Goal: Information Seeking & Learning: Learn about a topic

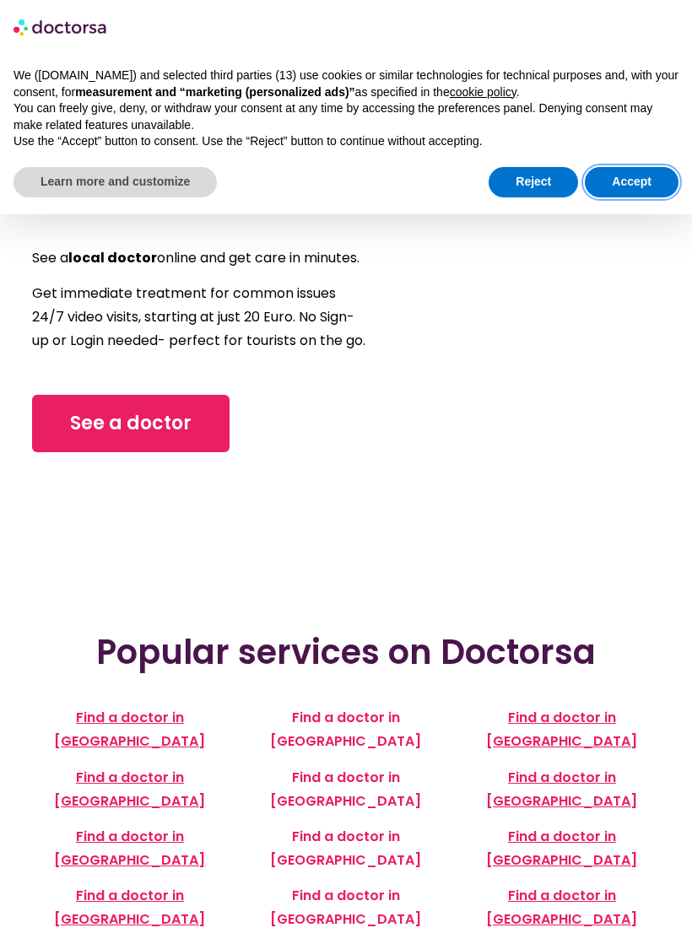
click at [638, 175] on button "Accept" at bounding box center [632, 182] width 94 height 30
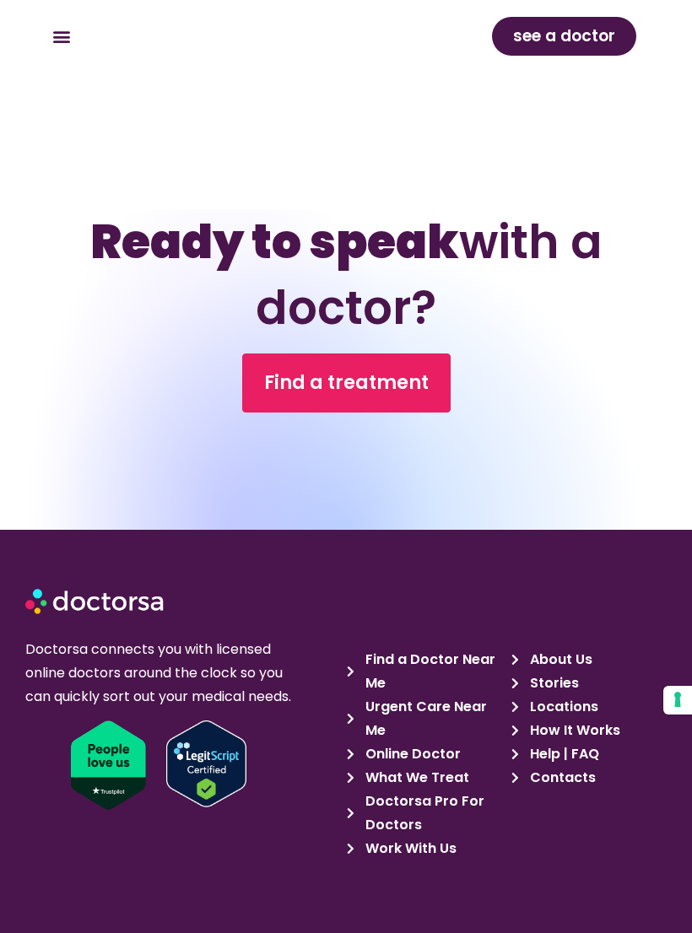
scroll to position [1099, 0]
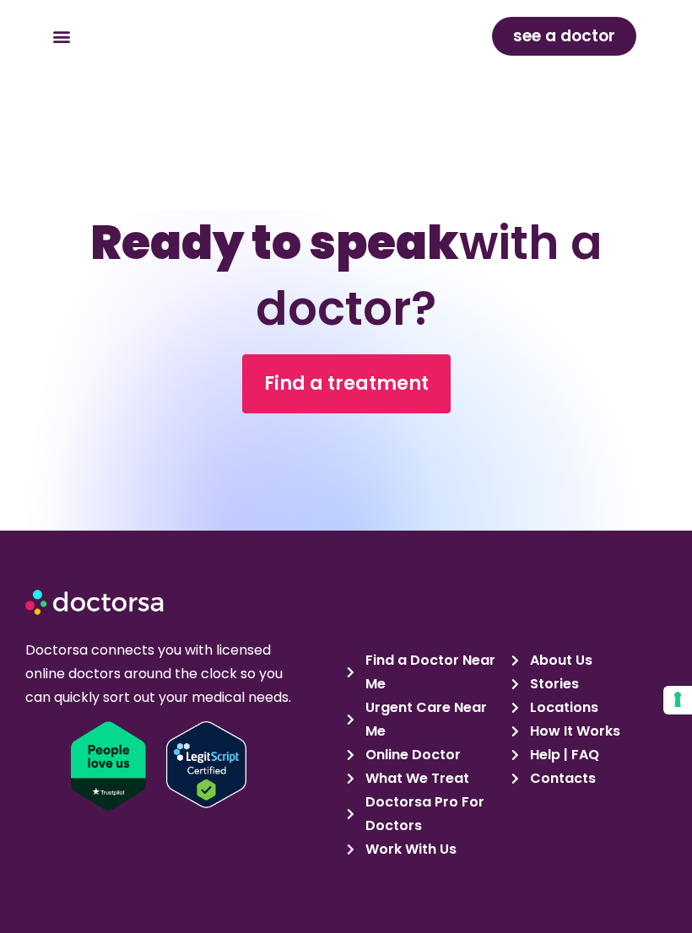
click at [437, 649] on span "Find a Doctor Near Me" at bounding box center [430, 672] width 139 height 47
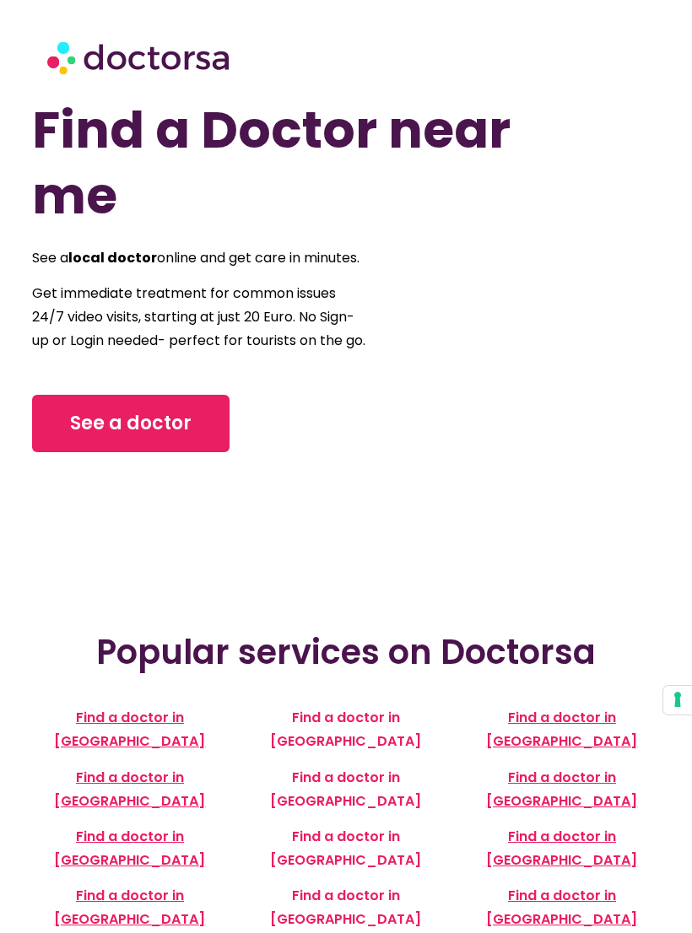
click at [163, 437] on span "See a doctor" at bounding box center [130, 423] width 121 height 27
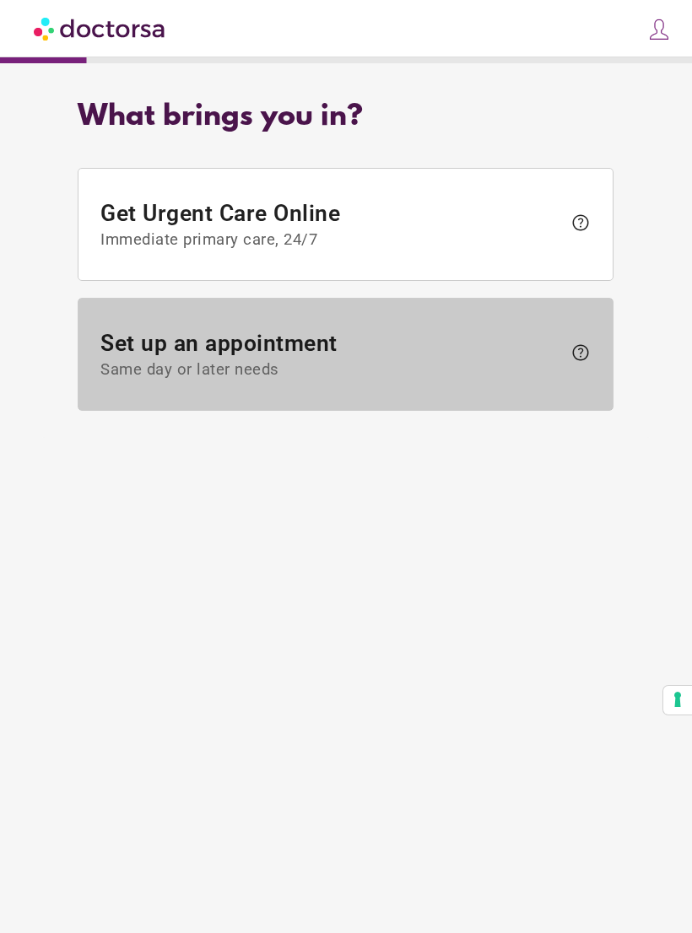
click at [578, 354] on span "help" at bounding box center [580, 353] width 20 height 20
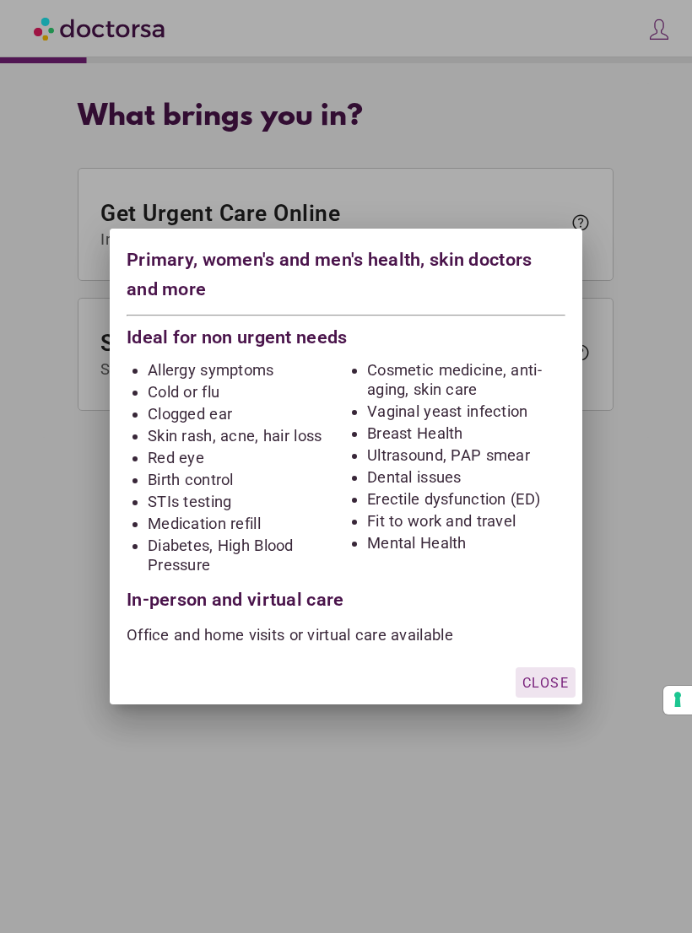
click at [544, 672] on div "button" at bounding box center [546, 682] width 60 height 30
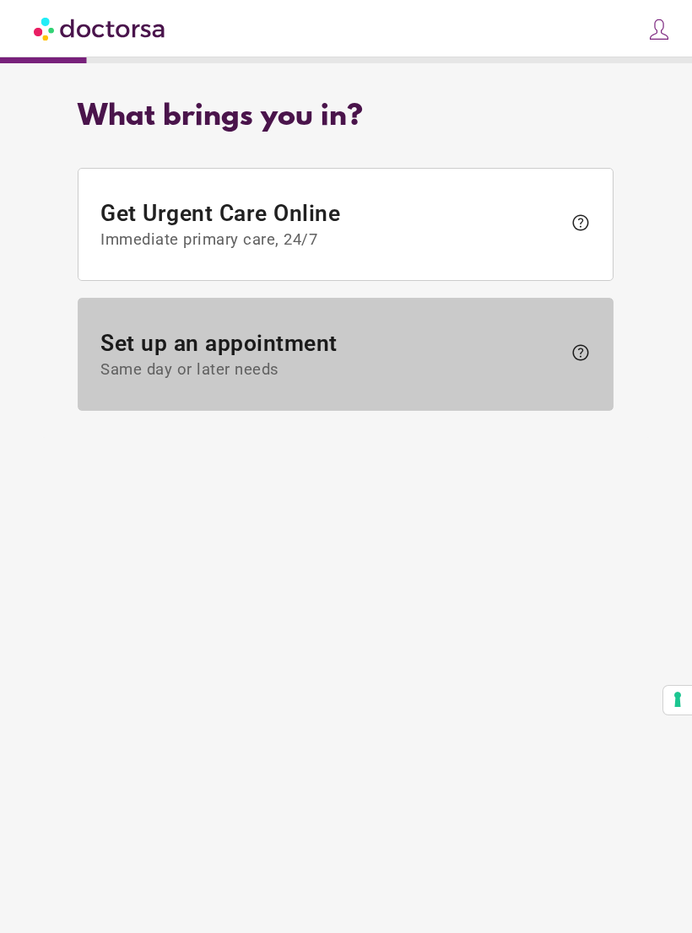
click at [572, 350] on span "help" at bounding box center [580, 353] width 20 height 20
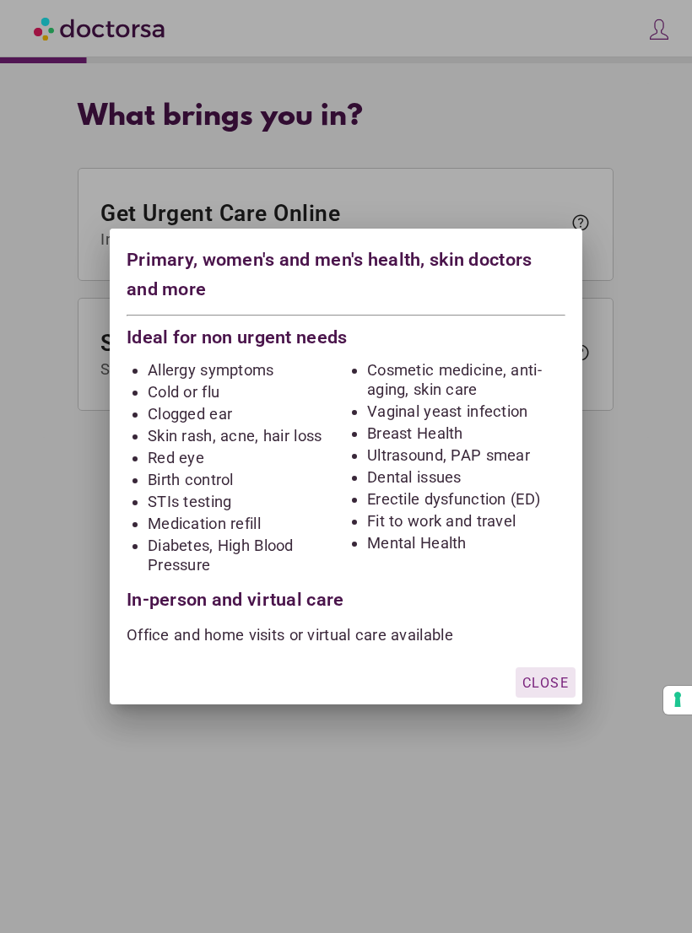
click at [555, 678] on span "Close" at bounding box center [545, 683] width 46 height 16
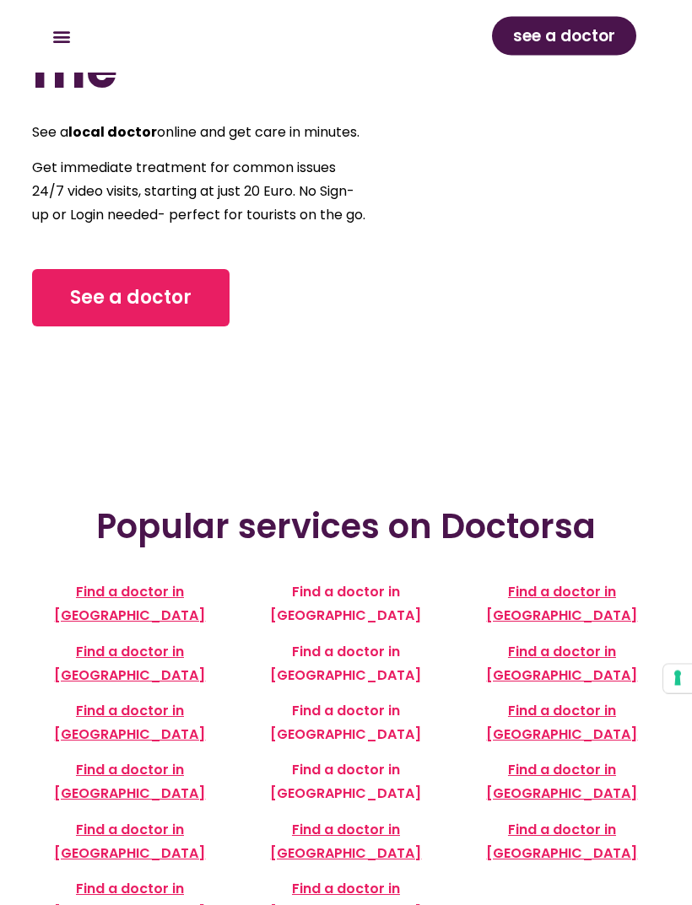
scroll to position [126, 0]
click at [170, 311] on span "See a doctor" at bounding box center [130, 297] width 121 height 27
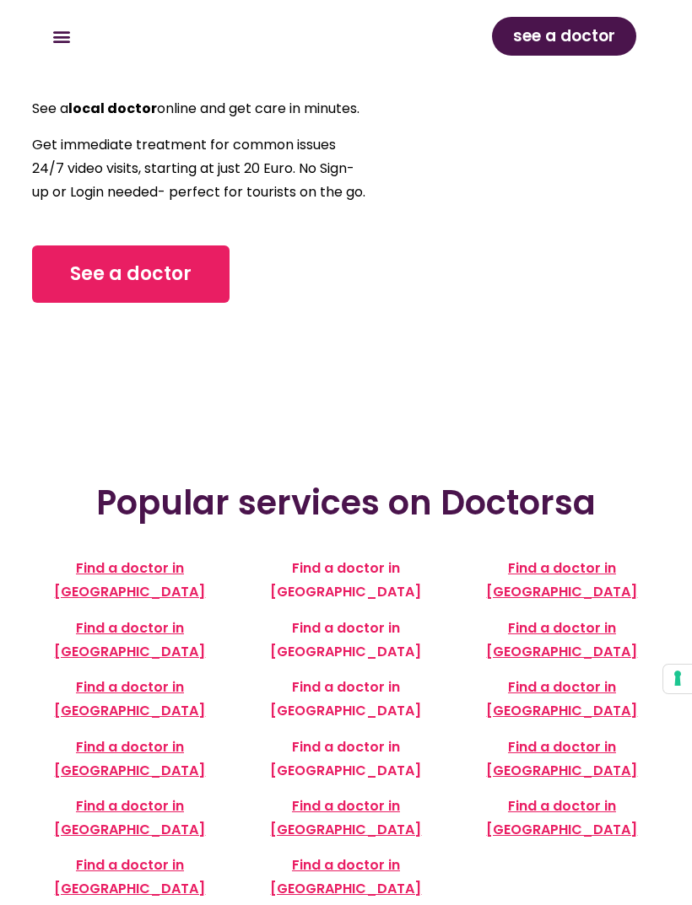
scroll to position [0, 0]
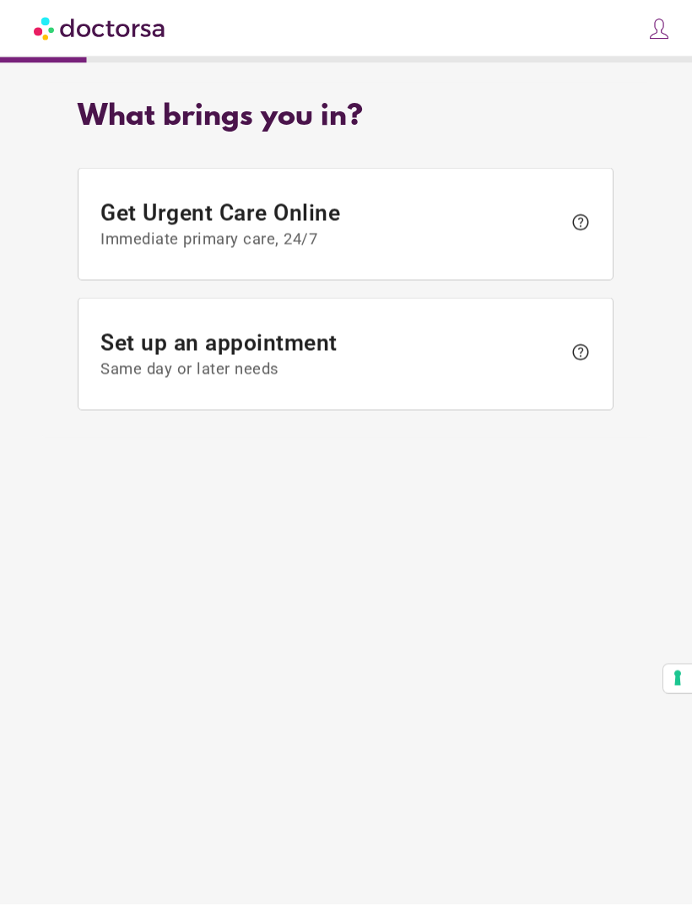
scroll to position [54, 0]
click at [683, 667] on button "Your consent preferences for tracking technologies" at bounding box center [677, 679] width 29 height 29
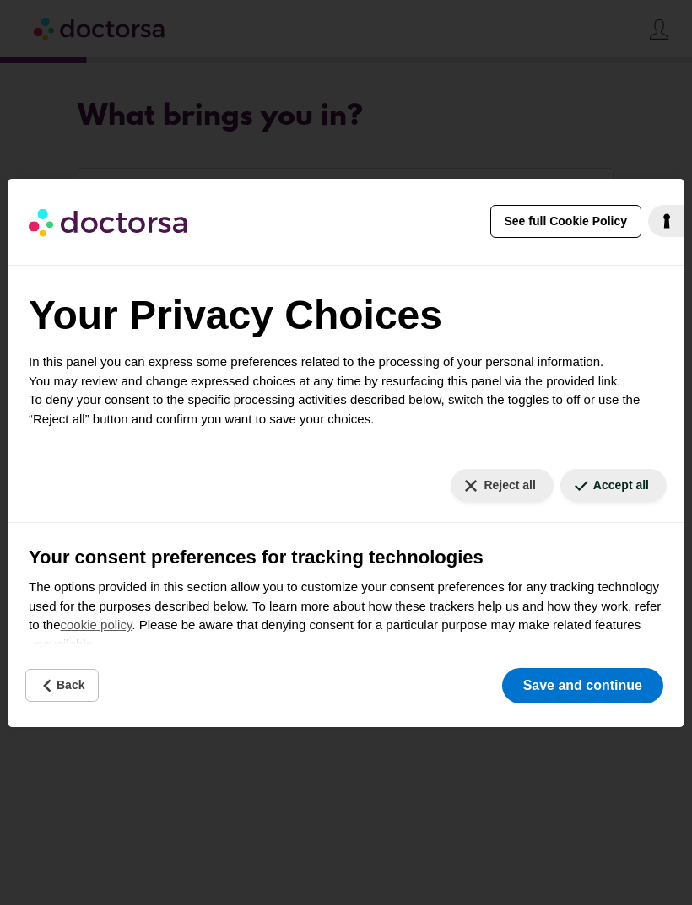
click at [622, 484] on button "Accept all" at bounding box center [613, 485] width 106 height 33
click at [630, 672] on button "Save and continue" at bounding box center [582, 685] width 161 height 35
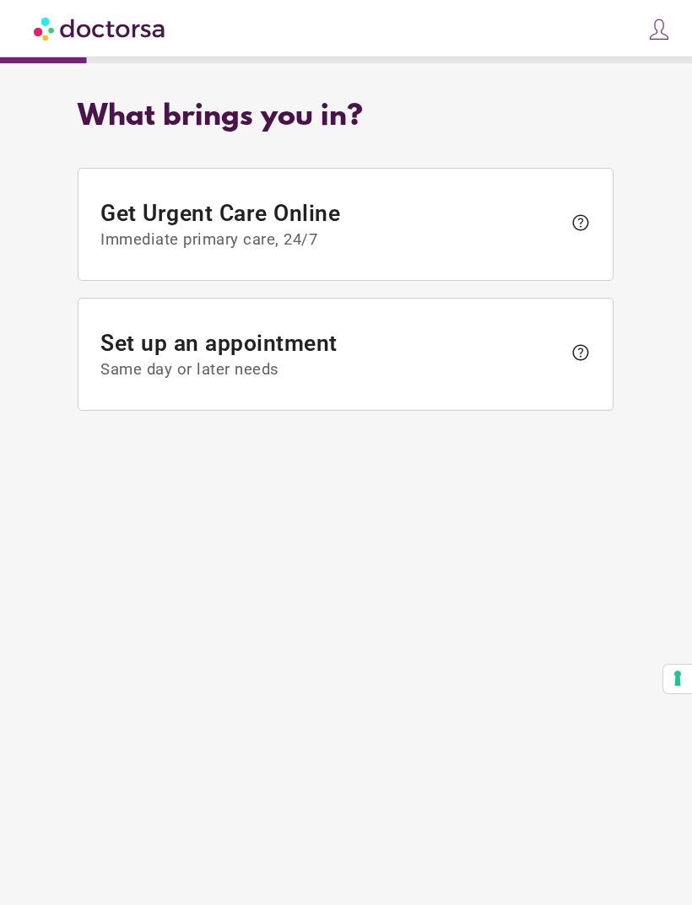
scroll to position [0, 0]
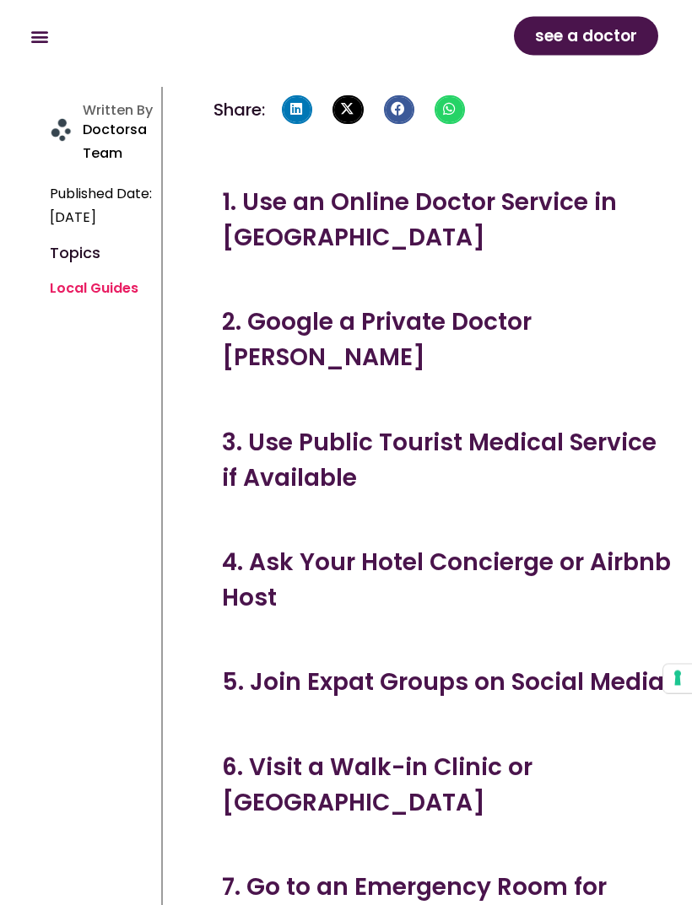
scroll to position [398, 0]
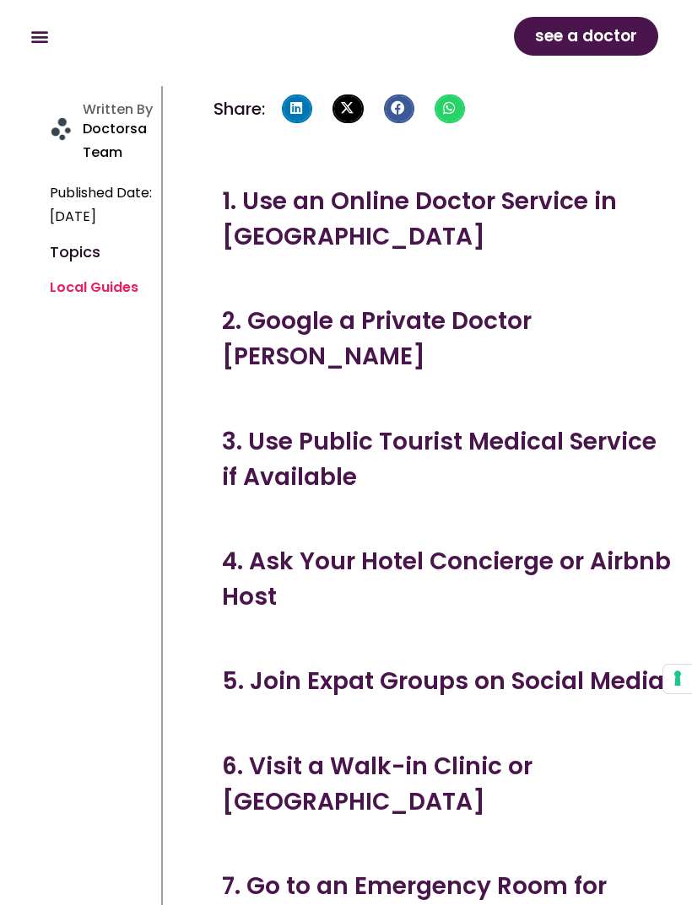
click at [523, 304] on h3 "2. Google a Private Doctor [PERSON_NAME]" at bounding box center [449, 339] width 454 height 71
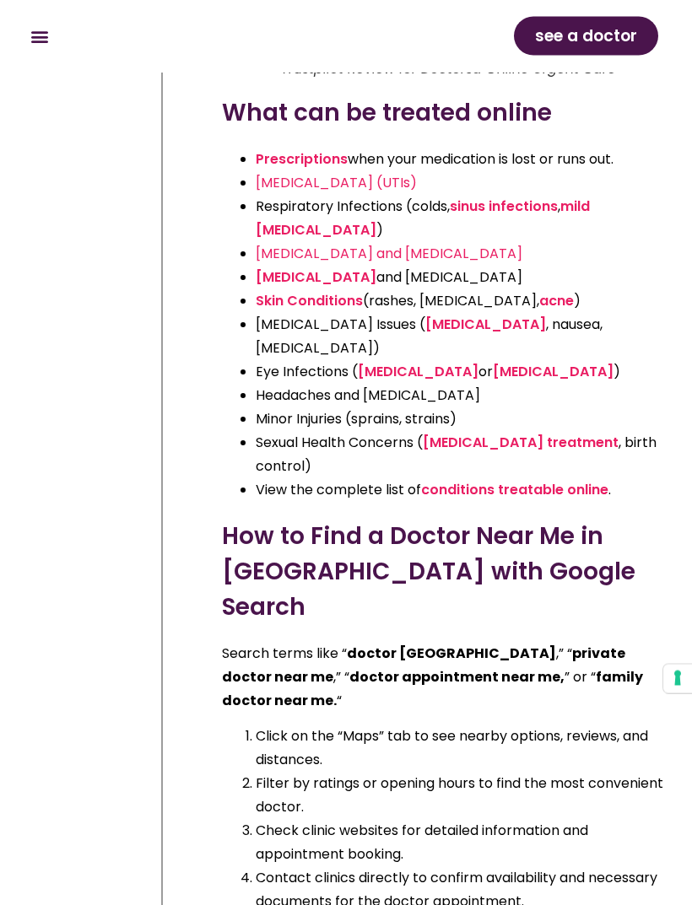
scroll to position [3745, 0]
click at [545, 480] on link "conditions treatable online" at bounding box center [514, 489] width 187 height 19
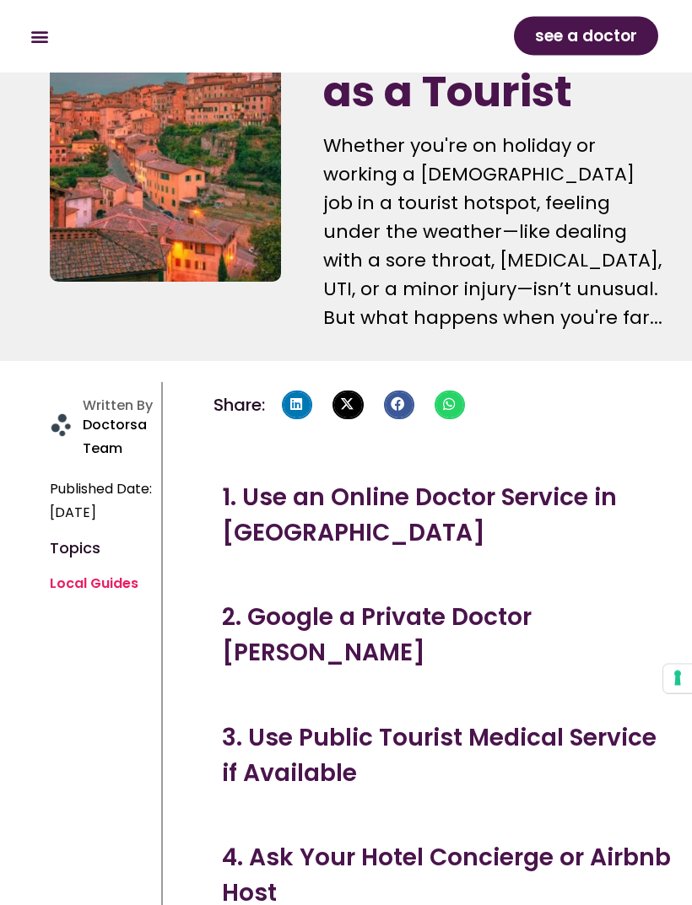
scroll to position [0, 0]
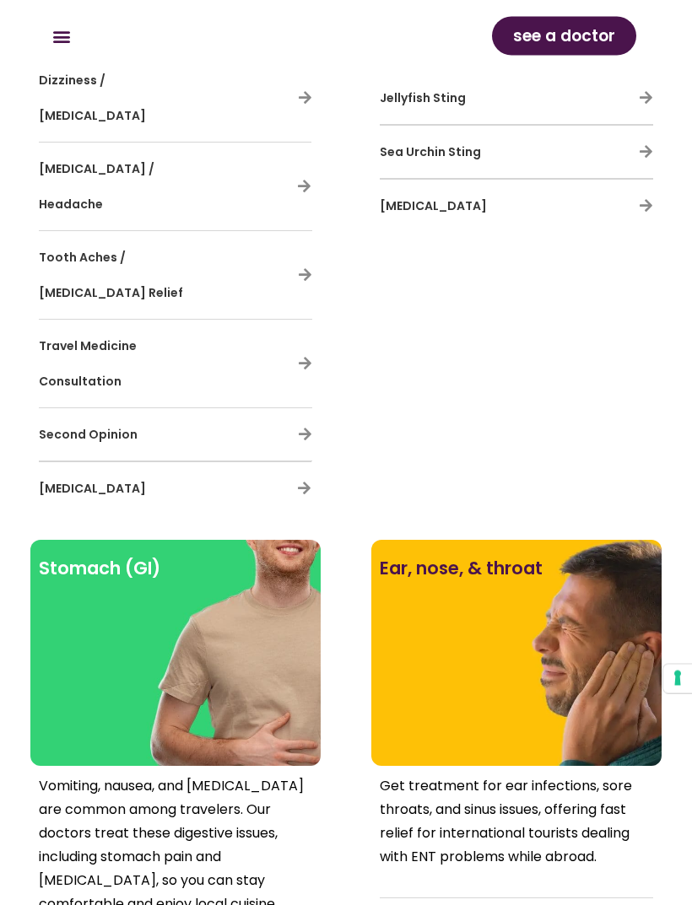
scroll to position [2276, 0]
click at [305, 471] on div "Gout" at bounding box center [175, 488] width 273 height 35
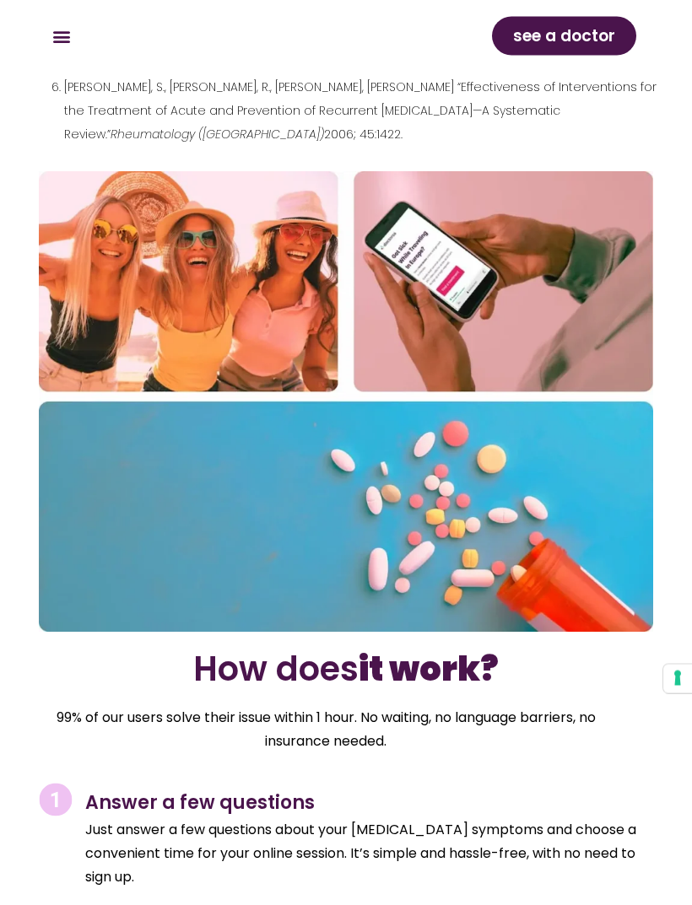
scroll to position [8920, 0]
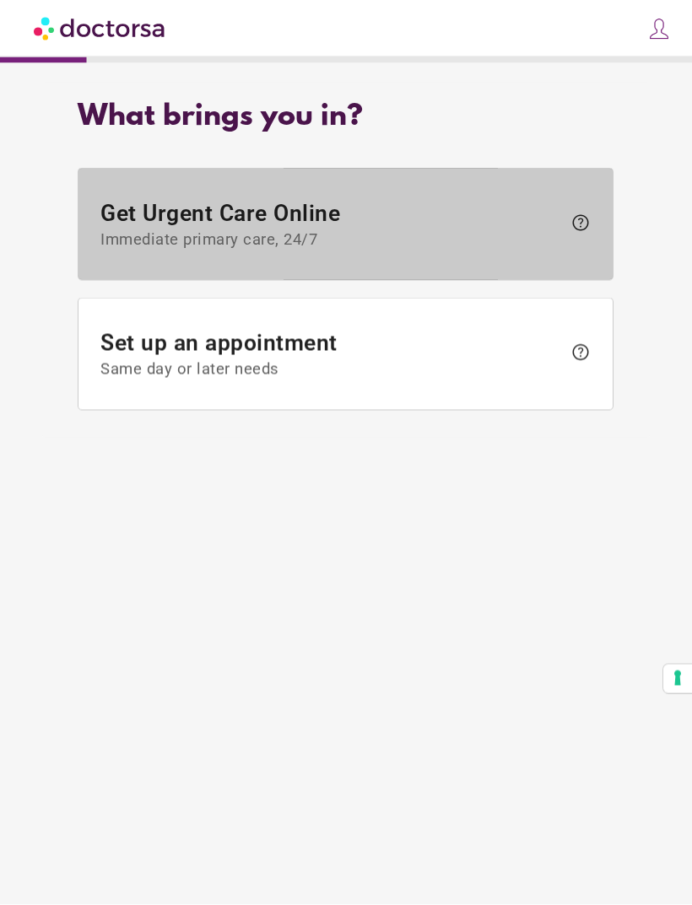
scroll to position [40, 0]
click at [591, 213] on span "help" at bounding box center [580, 223] width 20 height 20
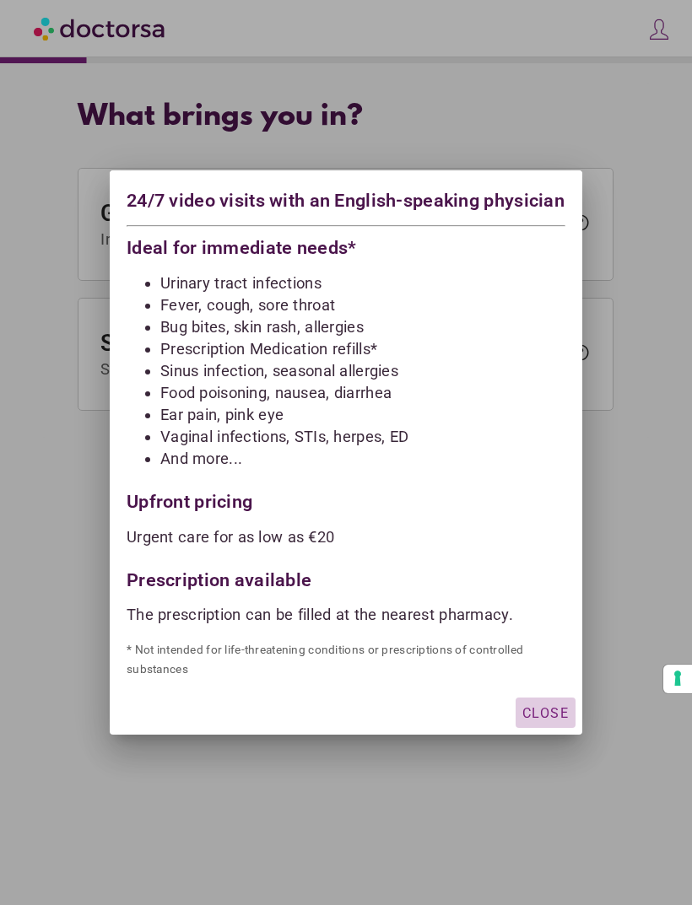
click at [551, 713] on div "button" at bounding box center [546, 713] width 60 height 30
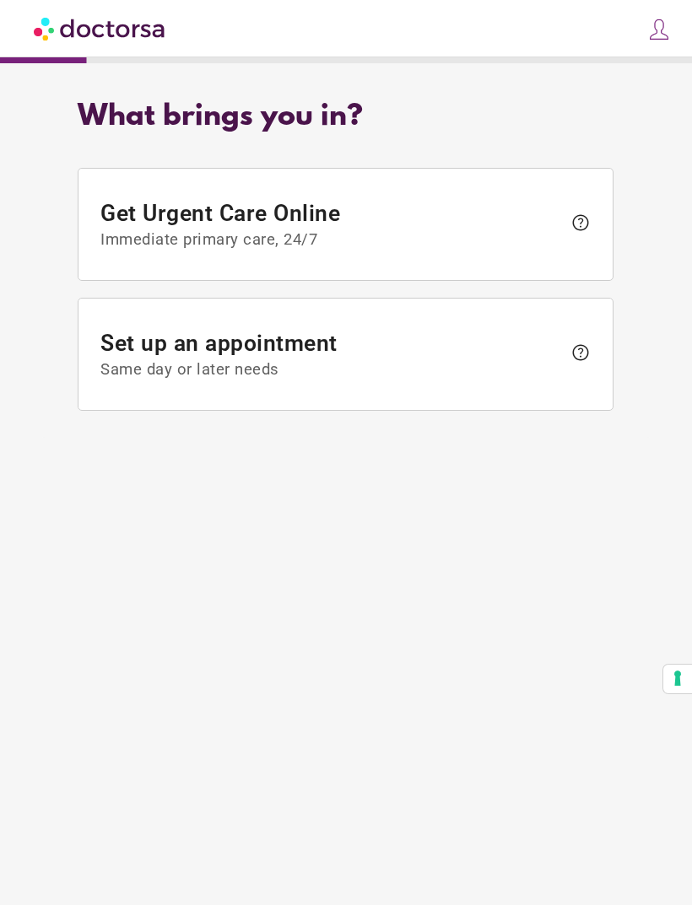
scroll to position [0, 0]
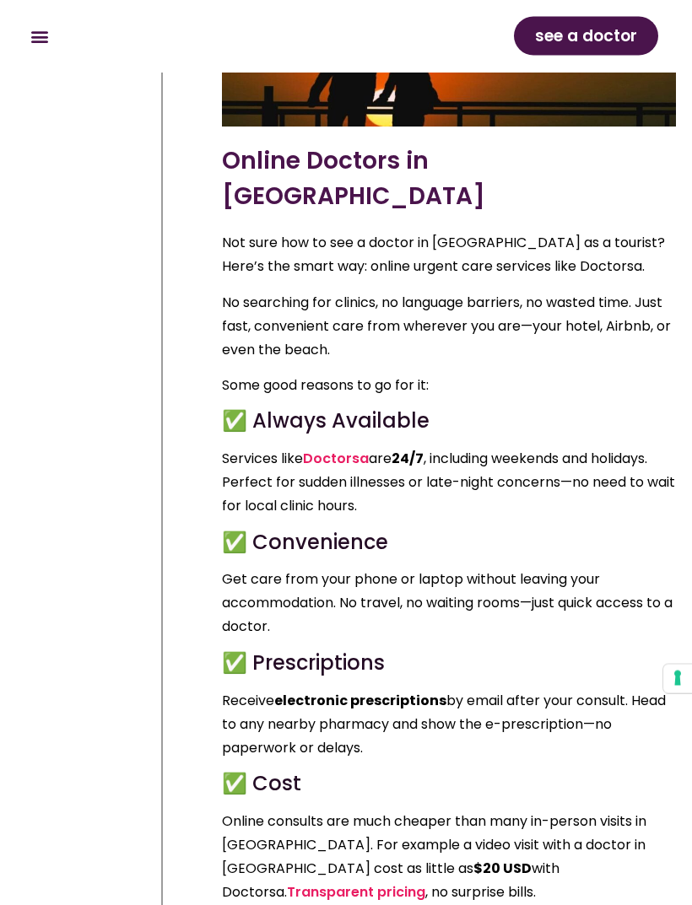
scroll to position [2487, 0]
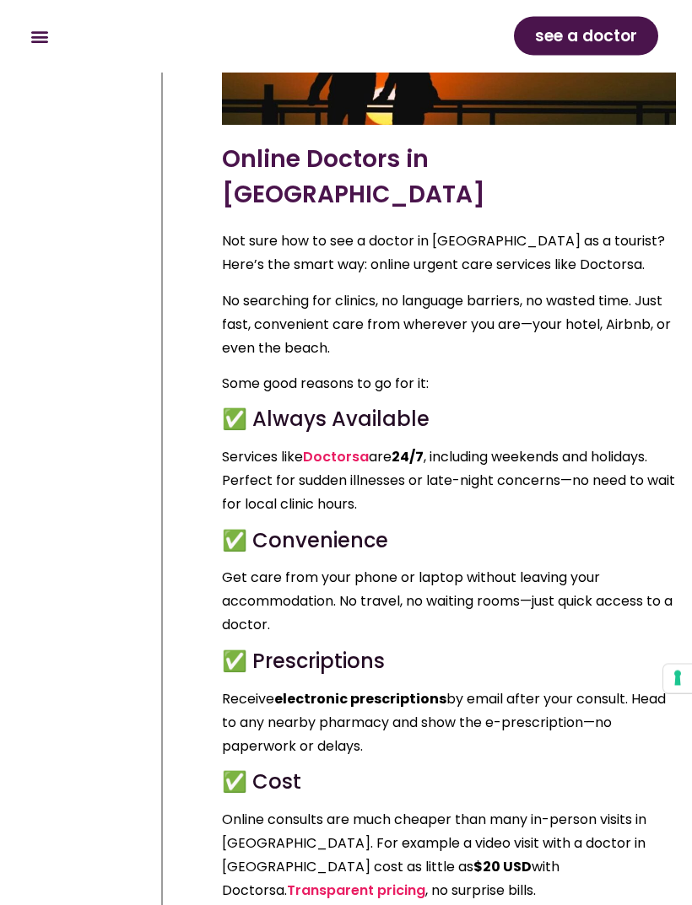
click at [354, 448] on link "Doctorsa" at bounding box center [336, 457] width 66 height 19
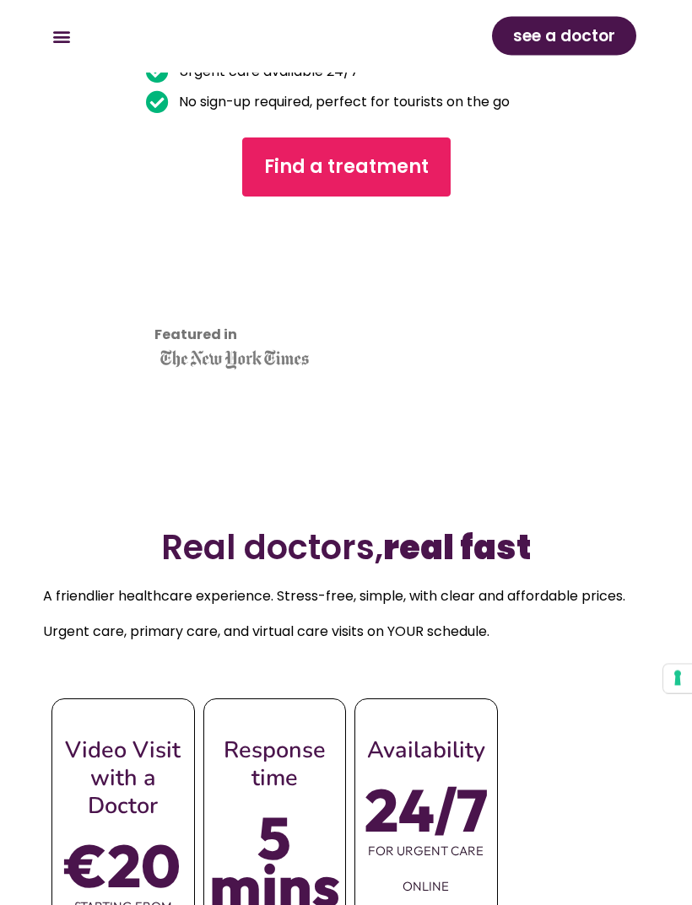
scroll to position [636, 0]
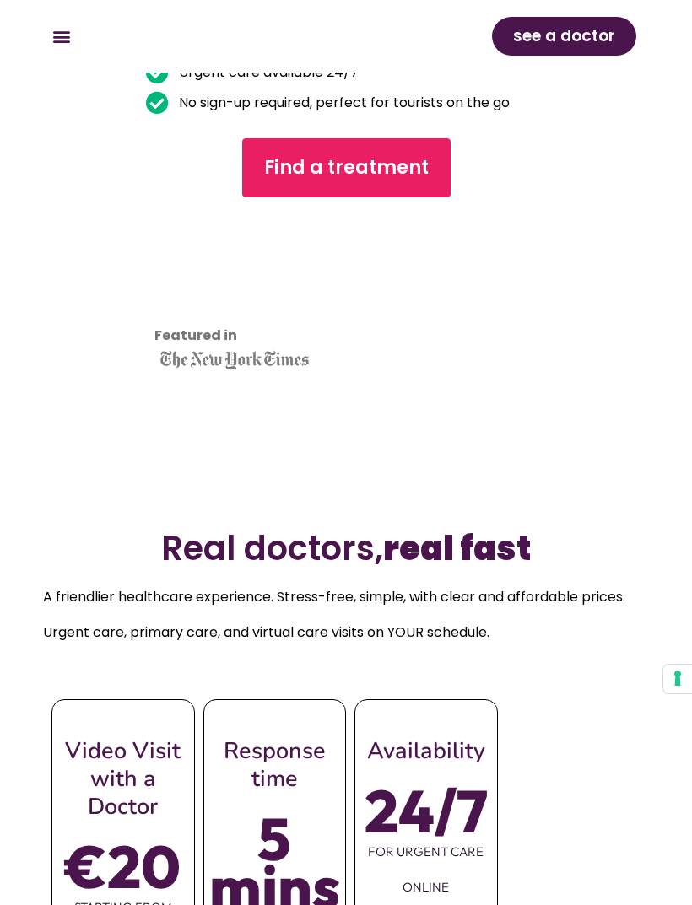
click at [370, 181] on span "Find a treatment" at bounding box center [346, 167] width 165 height 27
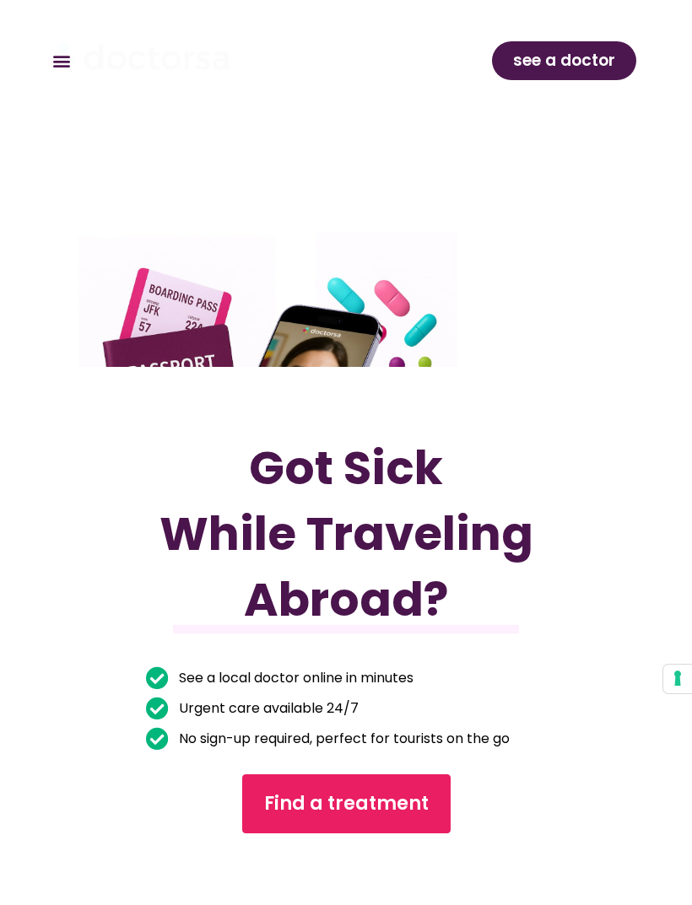
scroll to position [690, 0]
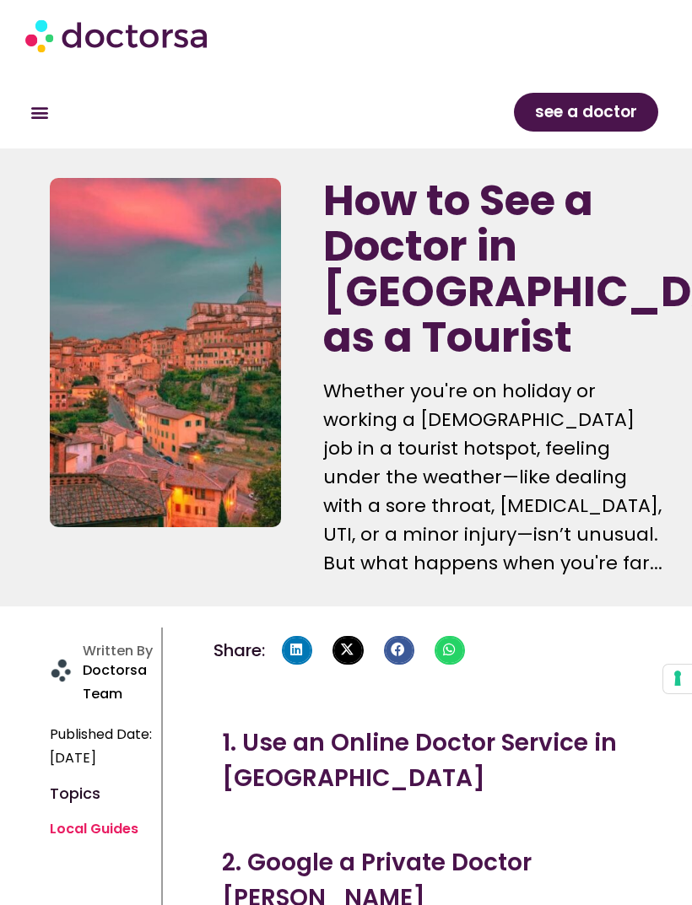
click at [116, 819] on link "Local Guides" at bounding box center [94, 828] width 89 height 19
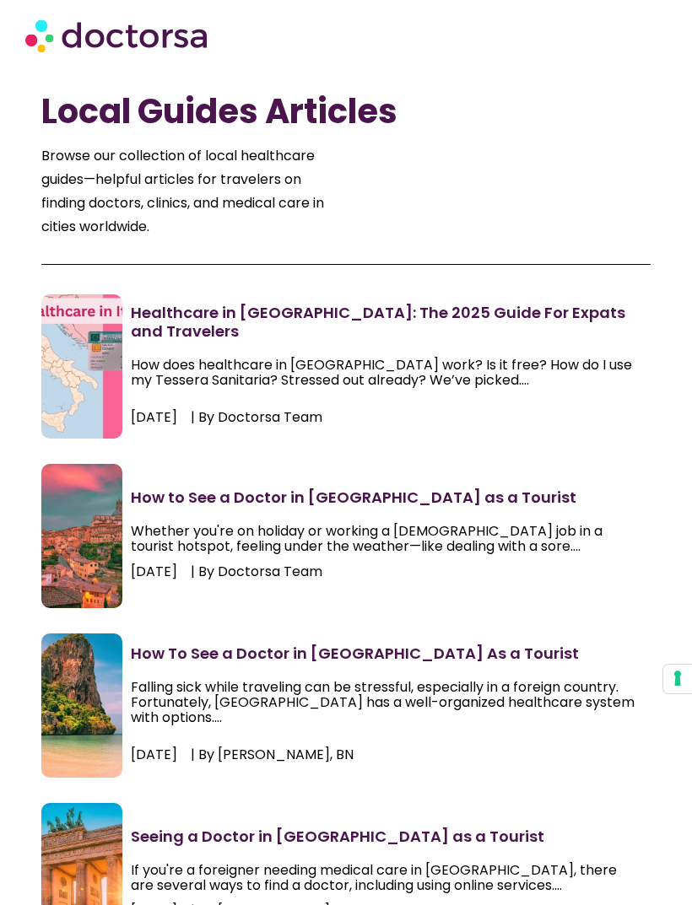
click at [382, 508] on link "How to See a Doctor in Italy as a Tourist" at bounding box center [353, 497] width 445 height 21
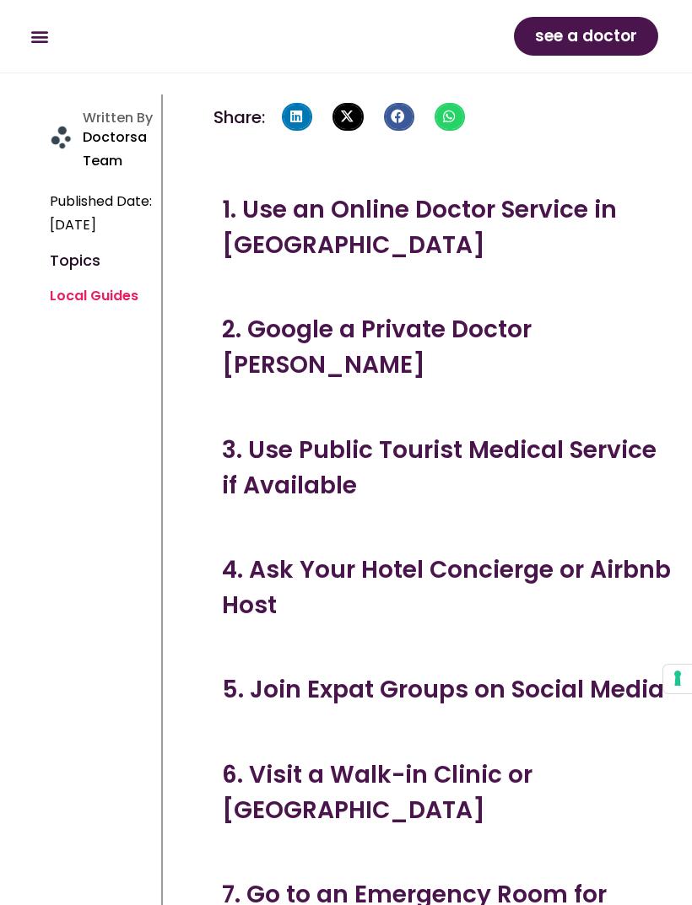
scroll to position [463, 0]
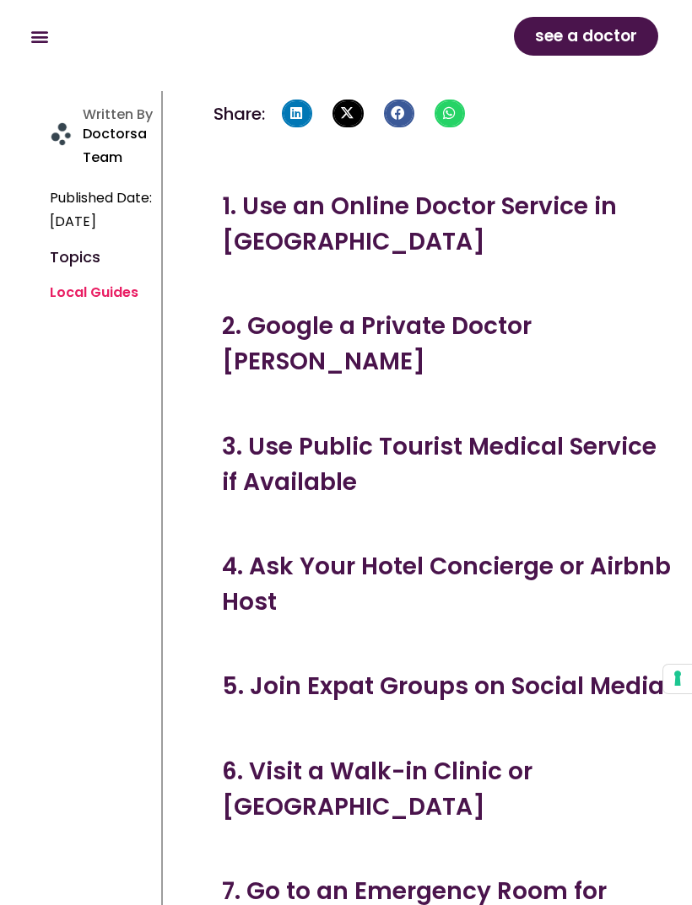
click at [437, 189] on h3 "1. Use an Online Doctor Service in [GEOGRAPHIC_DATA]" at bounding box center [449, 224] width 454 height 71
click at [432, 189] on h3 "1. Use an Online Doctor Service in [GEOGRAPHIC_DATA]" at bounding box center [449, 224] width 454 height 71
click at [451, 189] on h3 "1. Use an Online Doctor Service in Italy" at bounding box center [449, 224] width 454 height 71
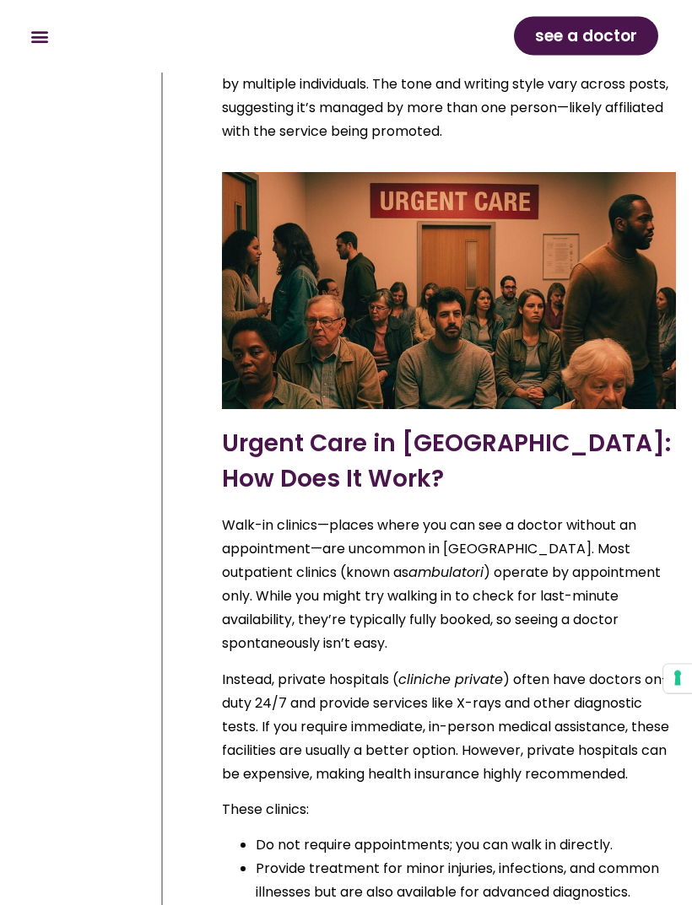
scroll to position [7180, 0]
click at [586, 46] on span "see a doctor" at bounding box center [586, 36] width 102 height 27
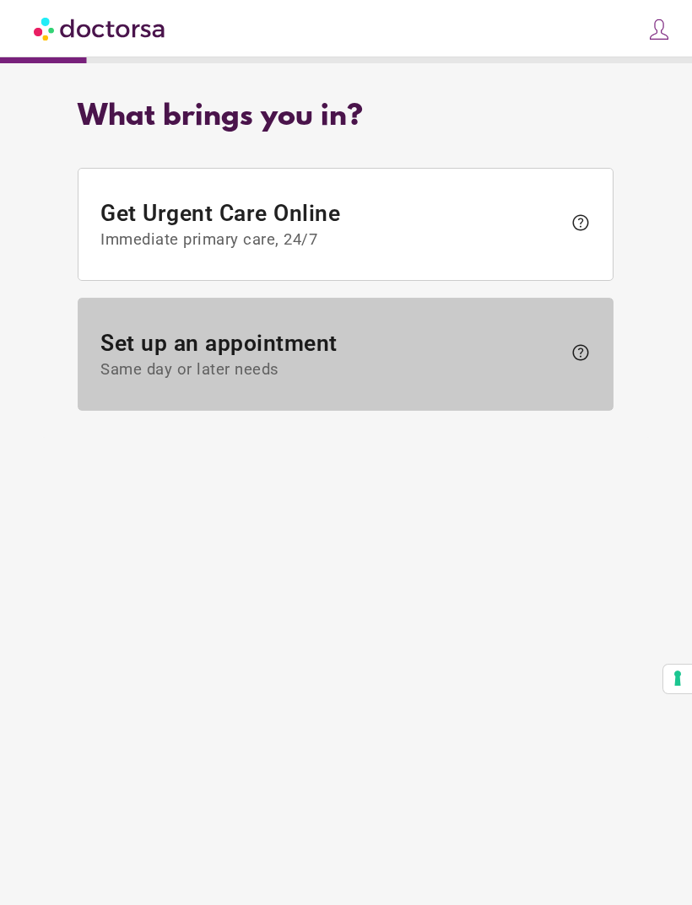
click at [586, 361] on span "help" at bounding box center [580, 353] width 20 height 20
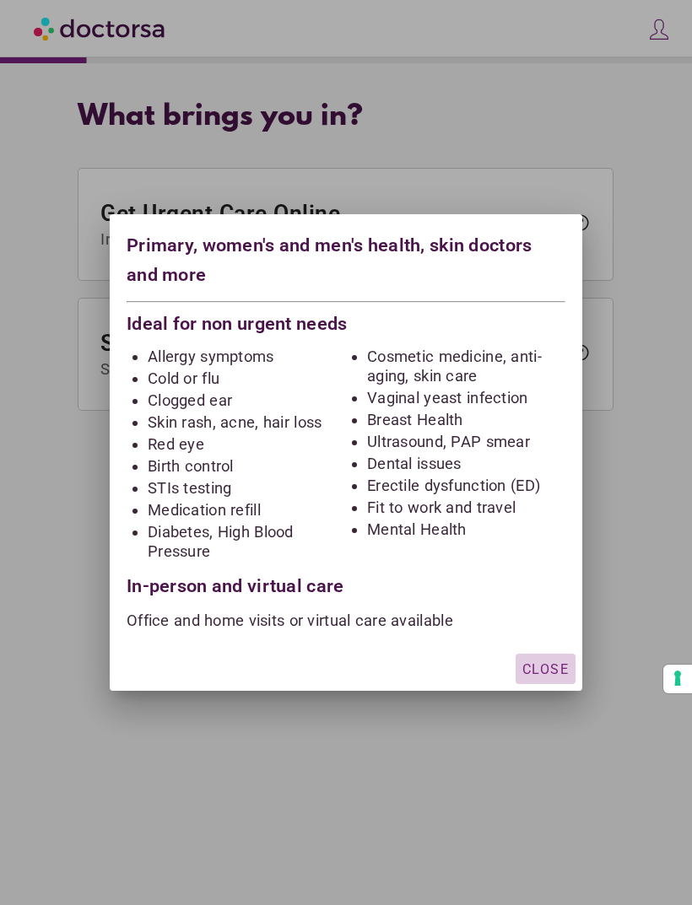
click at [557, 672] on span "Close" at bounding box center [545, 669] width 46 height 16
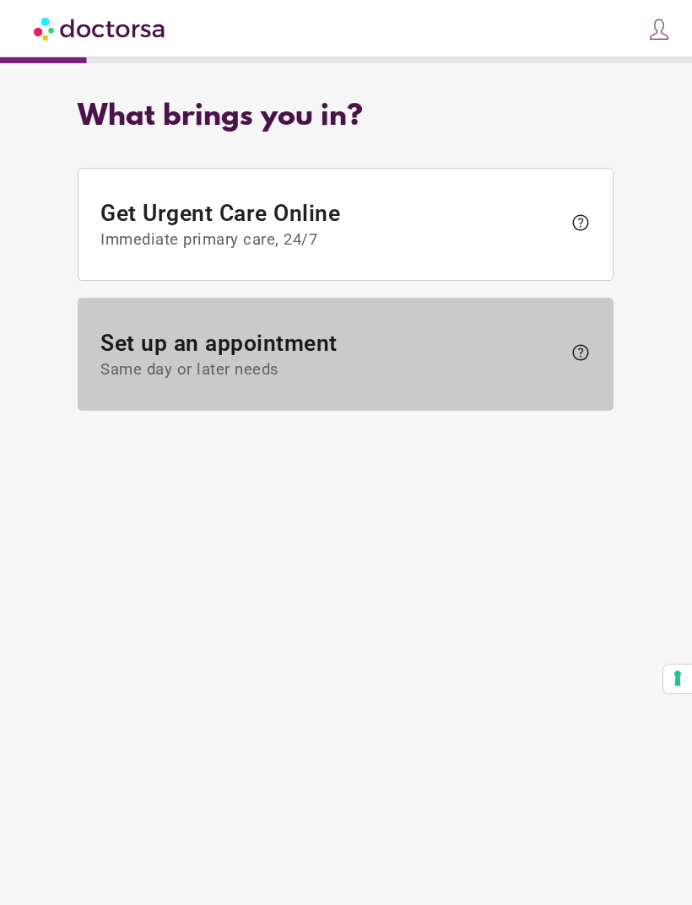
click at [586, 352] on span "help" at bounding box center [580, 353] width 20 height 20
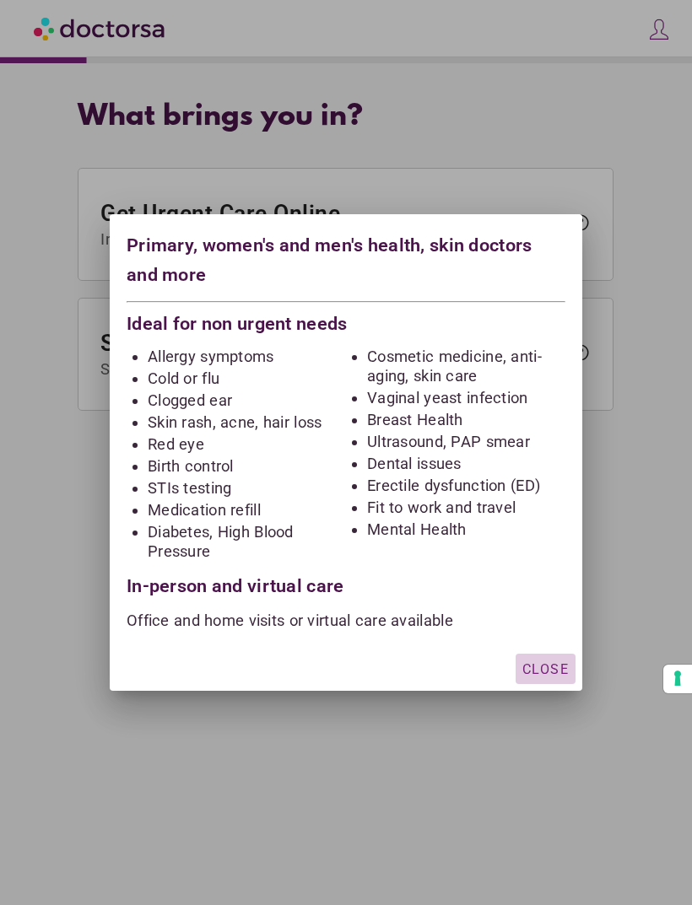
click at [558, 654] on div "button" at bounding box center [546, 669] width 60 height 30
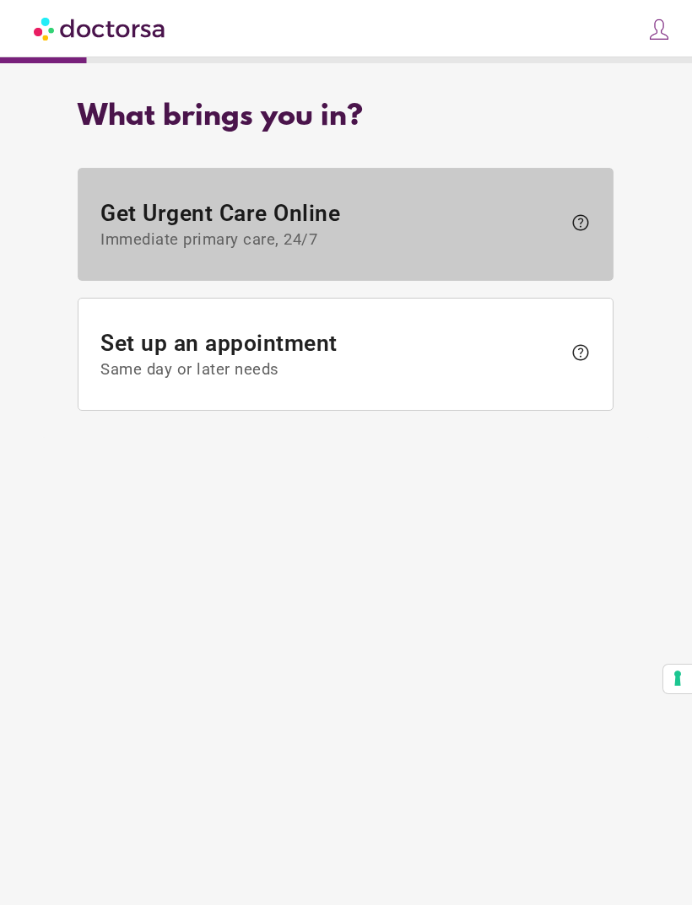
click at [580, 228] on span "help" at bounding box center [580, 223] width 20 height 20
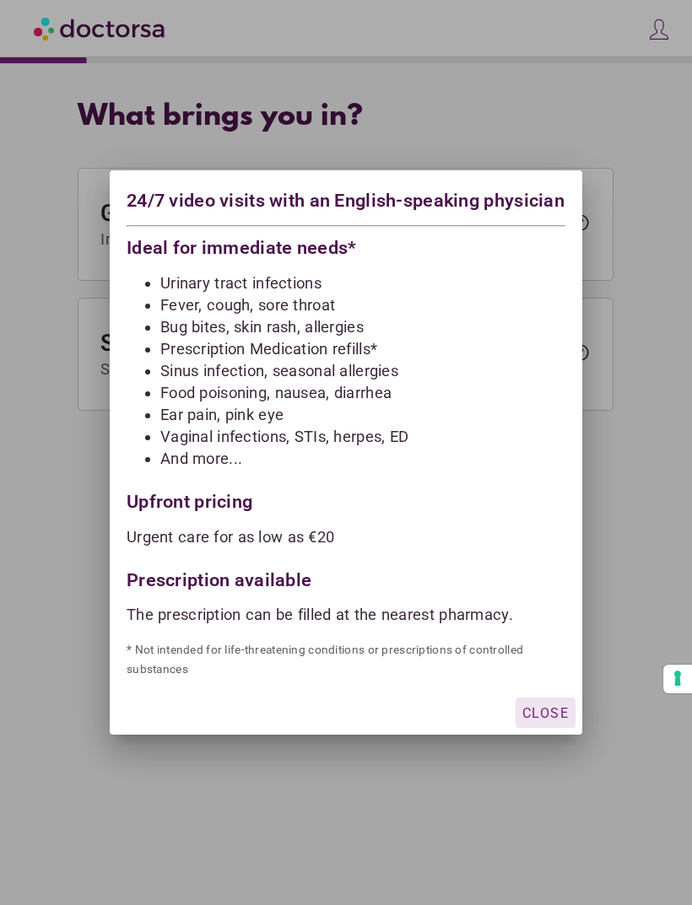
click at [561, 721] on span "Close" at bounding box center [545, 713] width 46 height 16
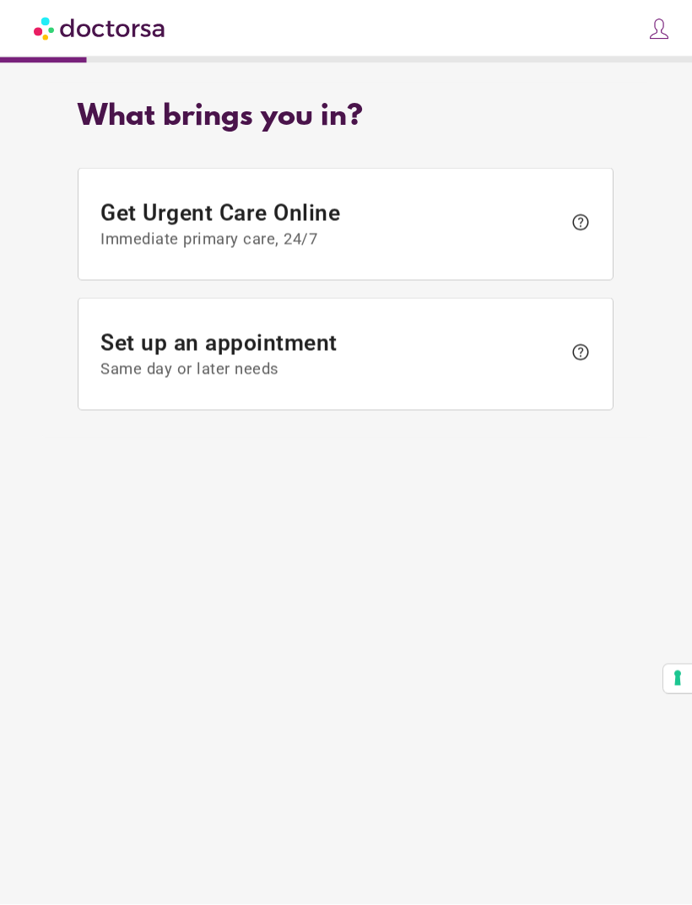
scroll to position [33, 0]
click at [660, 39] on img at bounding box center [659, 30] width 24 height 24
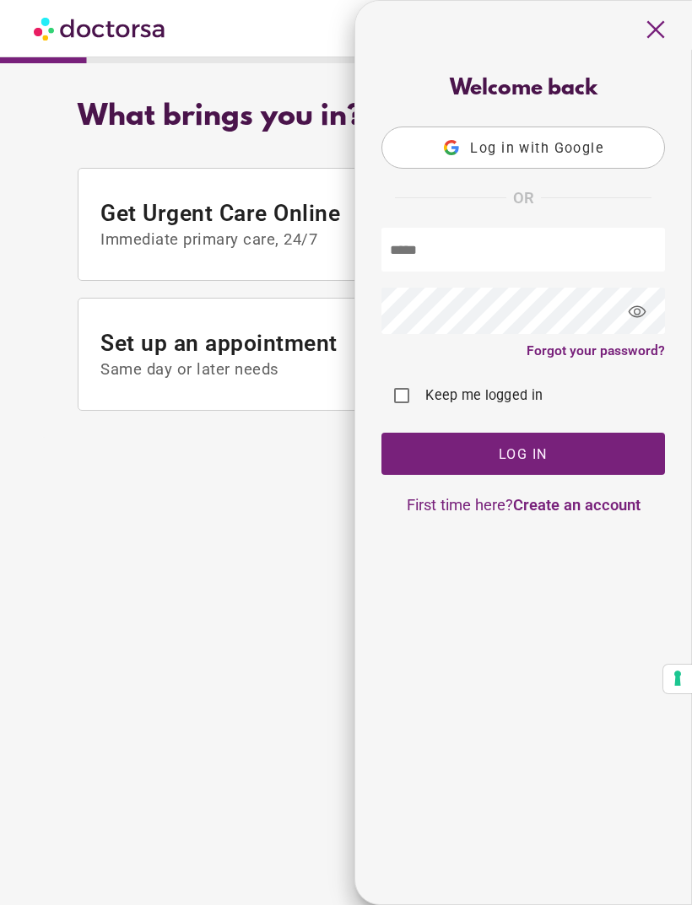
click at [656, 31] on span "close" at bounding box center [656, 29] width 32 height 32
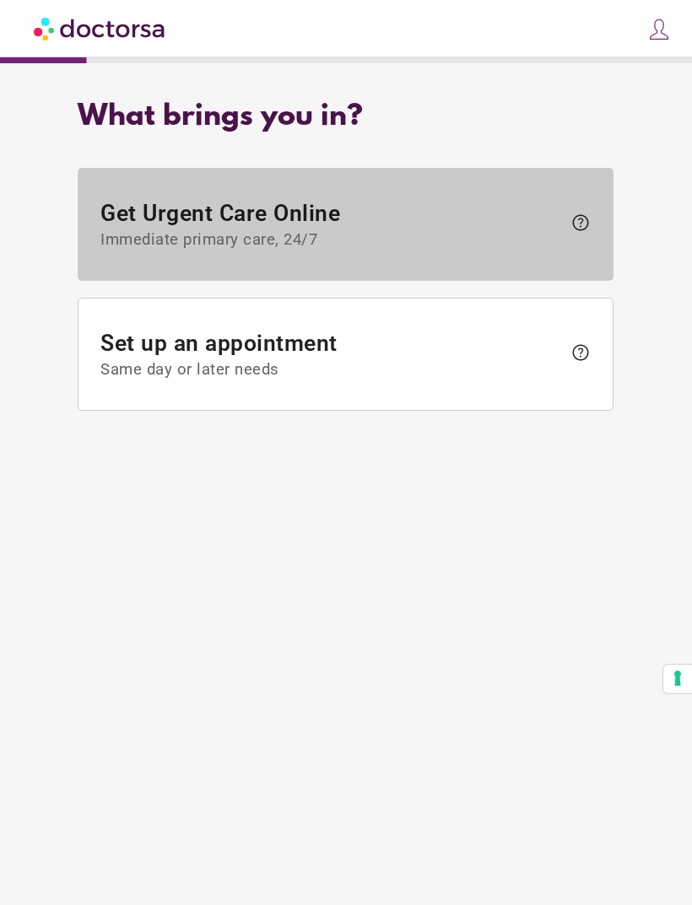
scroll to position [0, 0]
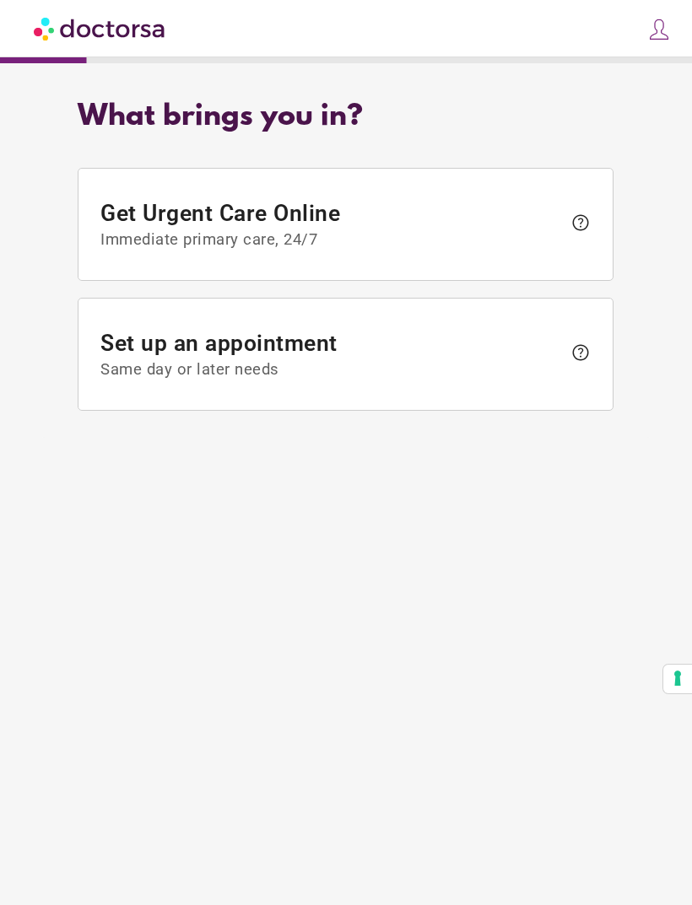
click at [661, 33] on img at bounding box center [659, 30] width 24 height 24
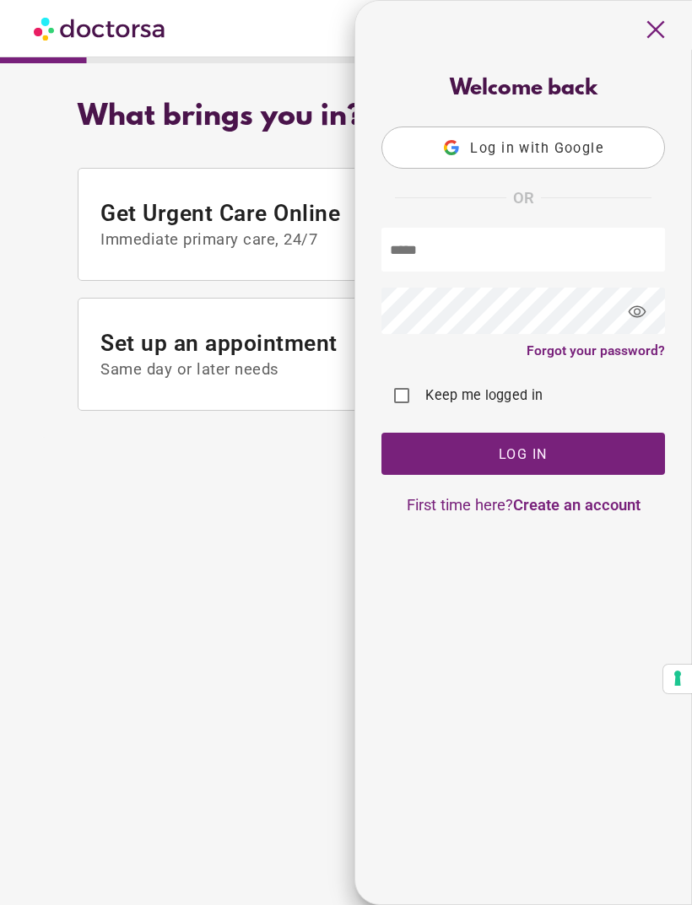
click at [596, 510] on link "Create an account" at bounding box center [576, 505] width 127 height 18
